Goal: Task Accomplishment & Management: Use online tool/utility

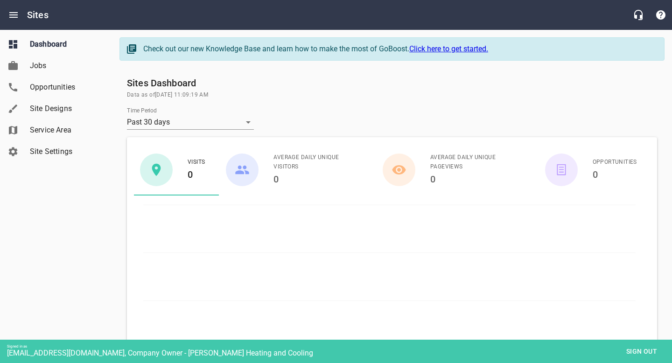
click at [54, 105] on span "Site Designs" at bounding box center [65, 108] width 71 height 11
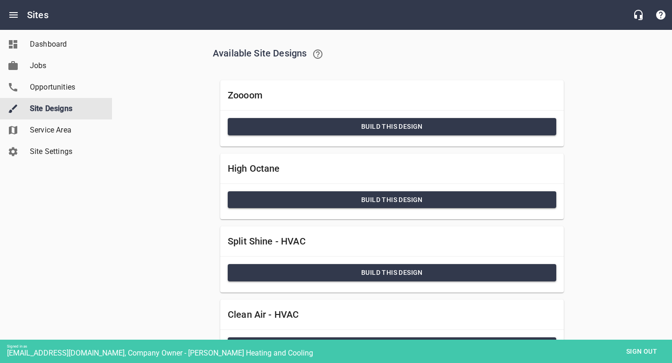
scroll to position [355, 0]
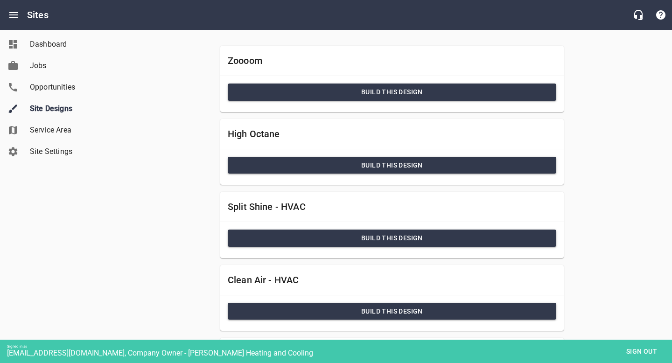
click at [394, 241] on span "Build this Design" at bounding box center [392, 239] width 314 height 12
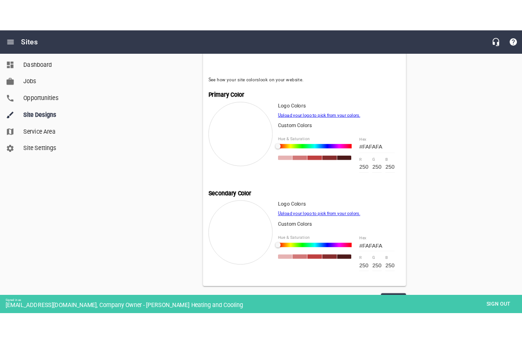
scroll to position [355, 0]
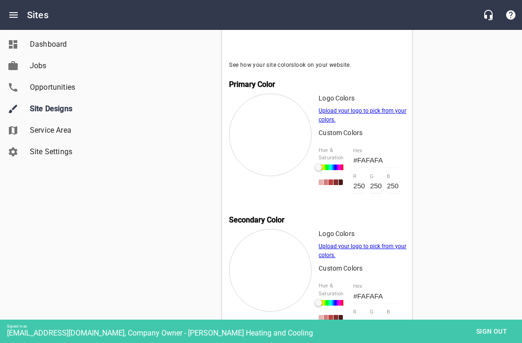
click at [356, 186] on input "250" at bounding box center [359, 186] width 12 height 14
type input "#03FAFA"
type input "3"
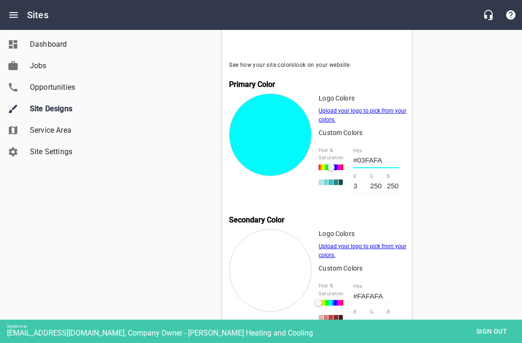
type input "#25FAFA"
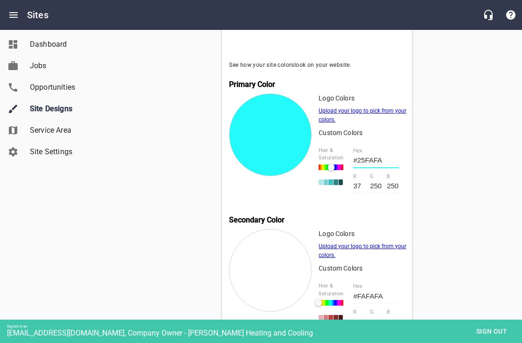
type input "37"
click at [373, 187] on input "250" at bounding box center [376, 186] width 12 height 14
type input "#2501FA"
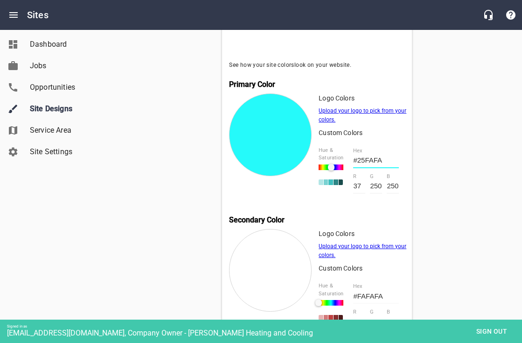
type input "1"
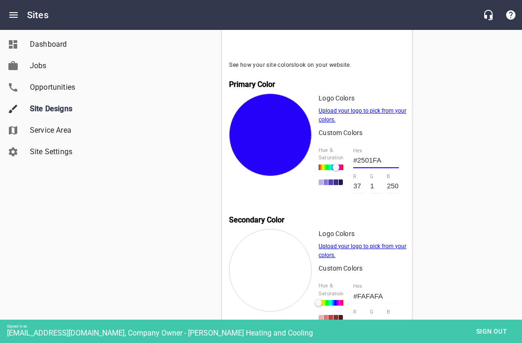
type input "#250DFA"
type input "13"
type input "#2586FA"
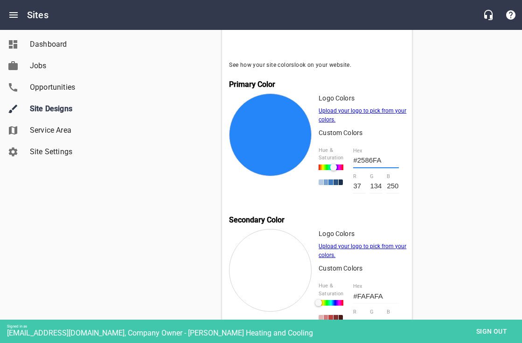
type input "134"
click at [388, 187] on input "250" at bounding box center [393, 186] width 12 height 14
type input "#258608"
type input "8"
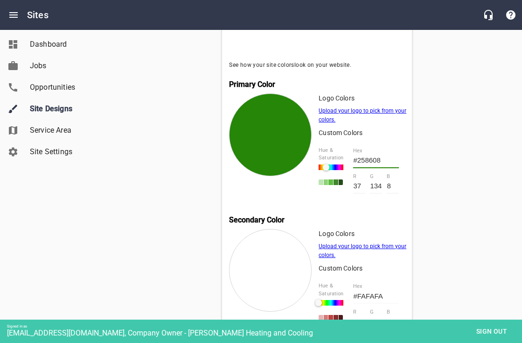
type input "#258652"
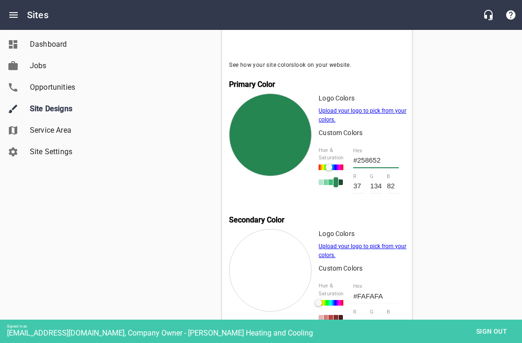
type input "82"
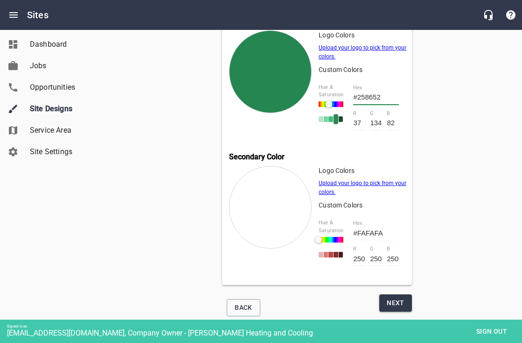
scroll to position [429, 0]
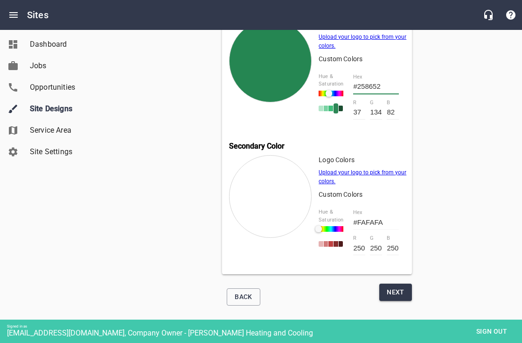
click at [357, 247] on input "250" at bounding box center [359, 247] width 12 height 14
type input "#03FAFA"
type input "3"
type input "#23FAFA"
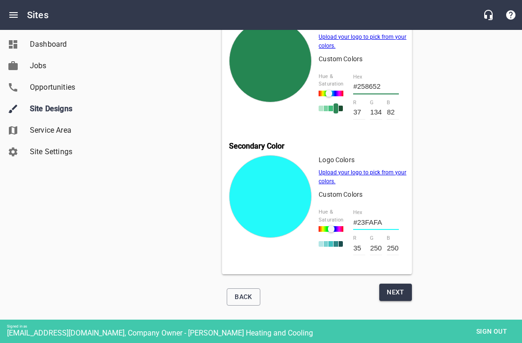
type input "35"
click at [371, 247] on input "250" at bounding box center [376, 247] width 12 height 14
type input "#2307FA"
type input "7"
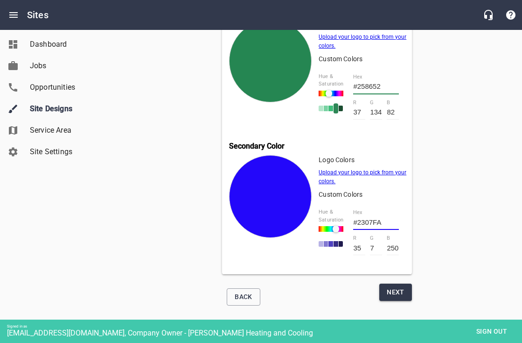
type input "#2348FA"
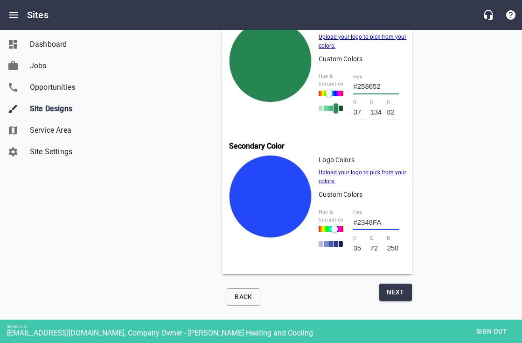
type input "72"
click at [388, 247] on input "250" at bounding box center [393, 247] width 12 height 14
type input "#234801"
type input "1"
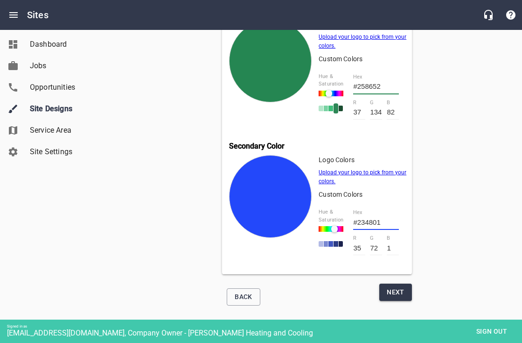
type input "#23480B"
type input "11"
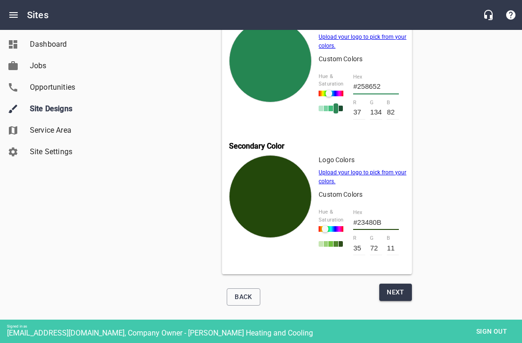
type input "#234875"
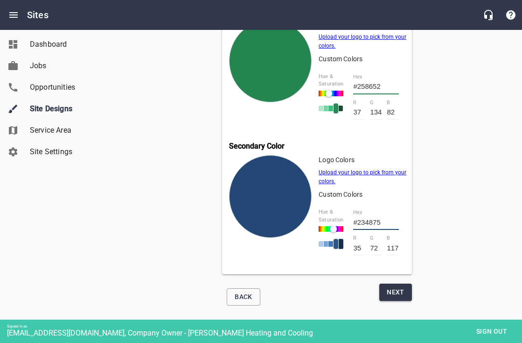
type input "117"
click at [450, 217] on div "Split Shine - HVAC Setup Company Colors Pick your Primary & Secondary Colors Se…" at bounding box center [317, 1] width 317 height 617
click at [402, 296] on span "Next" at bounding box center [396, 292] width 18 height 12
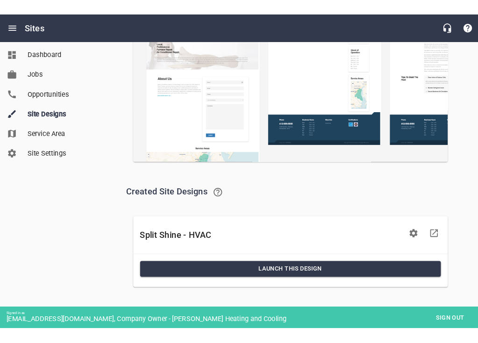
scroll to position [202, 0]
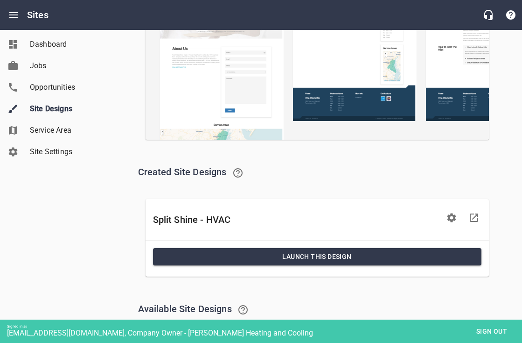
click at [325, 254] on span "Launch This Design" at bounding box center [318, 257] width 314 height 12
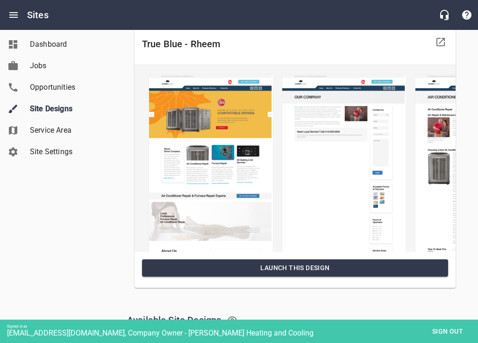
click at [450, 325] on span "Sign out" at bounding box center [447, 331] width 39 height 12
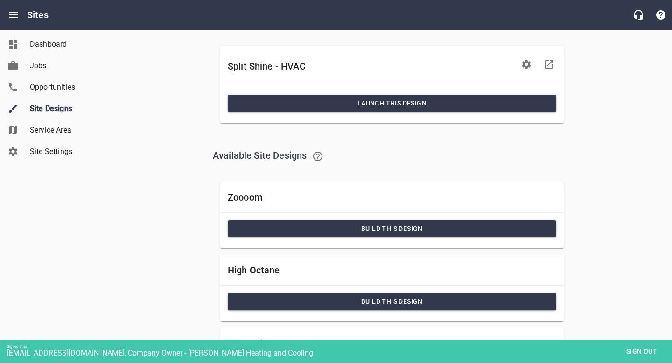
scroll to position [355, 0]
click at [59, 144] on link "Site Settings" at bounding box center [56, 151] width 112 height 21
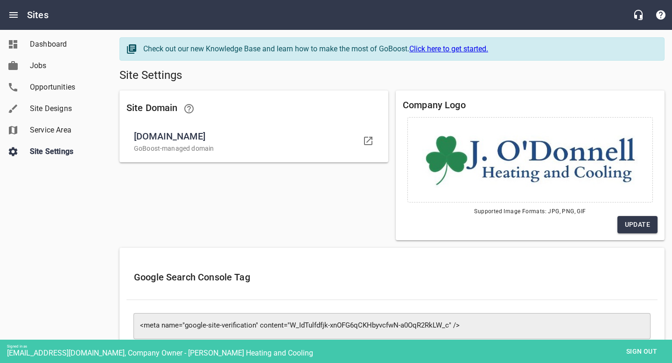
click at [333, 219] on div "Site Domain jodonnellheating.com GoBoost-managed domain" at bounding box center [254, 165] width 276 height 157
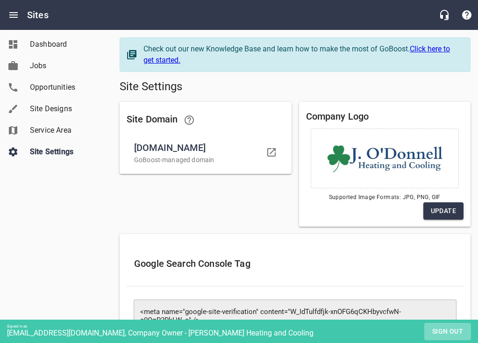
click at [443, 330] on span "Sign out" at bounding box center [447, 331] width 39 height 12
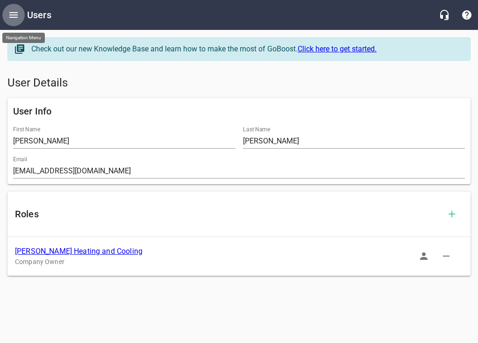
click at [14, 14] on icon "Open drawer" at bounding box center [13, 14] width 11 height 11
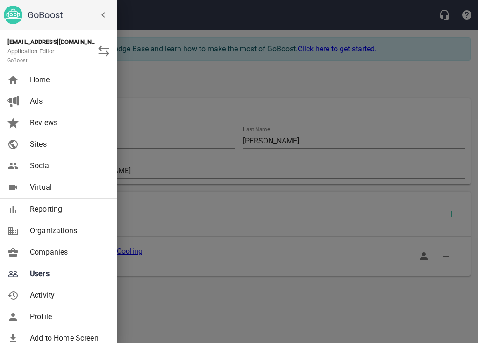
click at [49, 250] on span "Companies" at bounding box center [68, 252] width 76 height 11
